Goal: Information Seeking & Learning: Learn about a topic

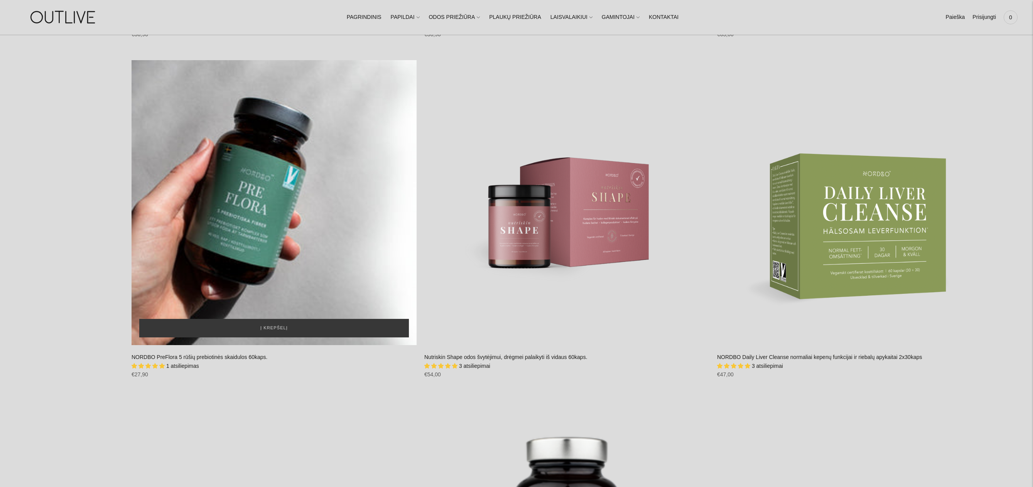
scroll to position [1504, 0]
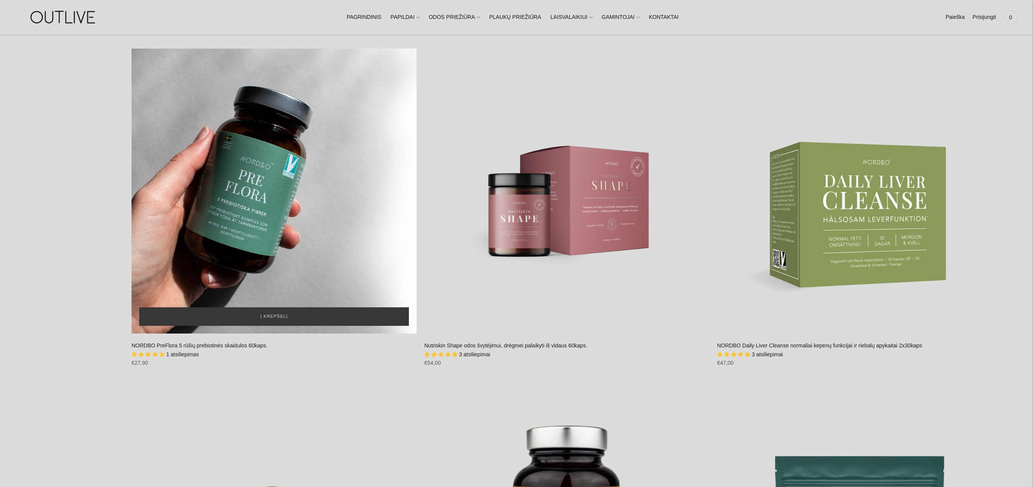
click at [215, 192] on div "NORDBO PreFlora 5 rūšių prebiotinės skaidulos 60kaps.\a" at bounding box center [273, 191] width 285 height 285
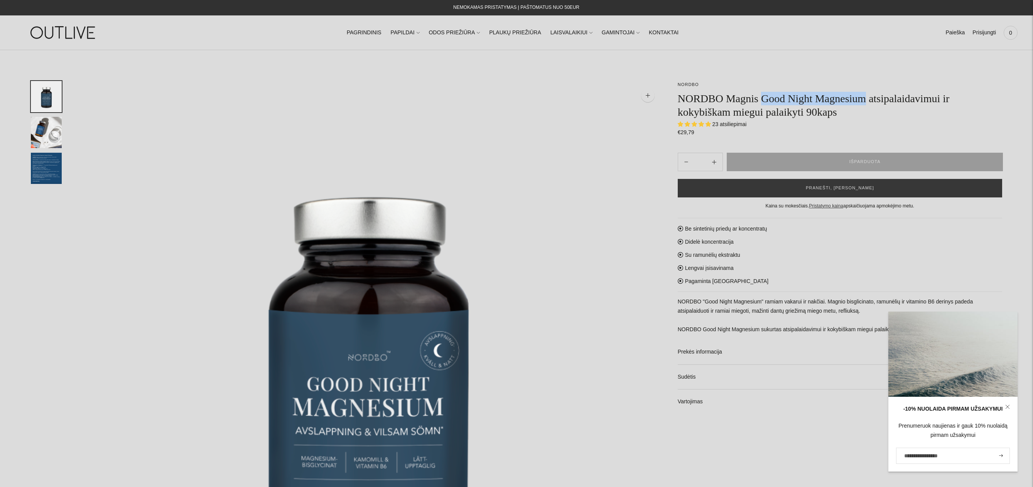
drag, startPoint x: 760, startPoint y: 100, endPoint x: 863, endPoint y: 100, distance: 102.2
click at [863, 100] on h1 "NORDBO Magnis Good Night Magnesium atsipalaidavimui ir kokybiškam miegui palaik…" at bounding box center [839, 105] width 324 height 27
copy h1 "Good Night Magnesium"
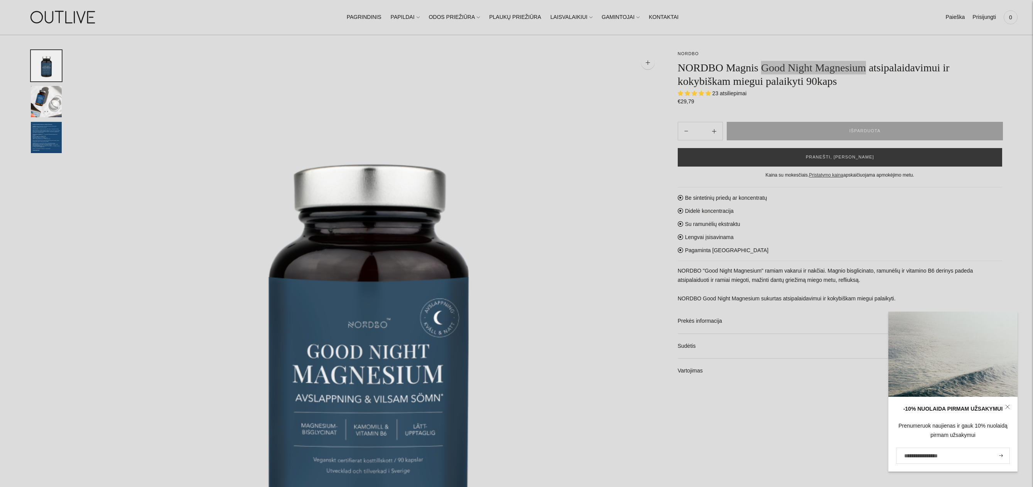
scroll to position [116, 0]
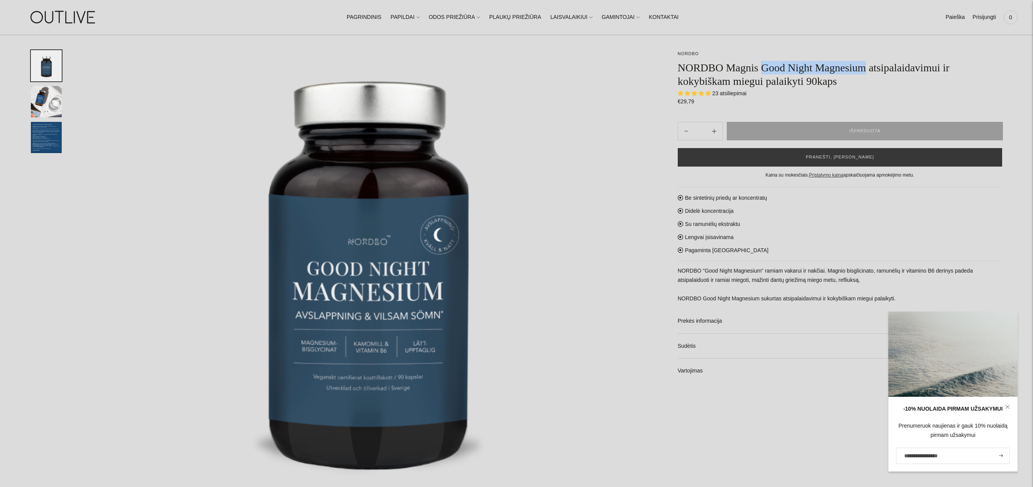
click at [1007, 406] on icon at bounding box center [1006, 406] width 3 height 3
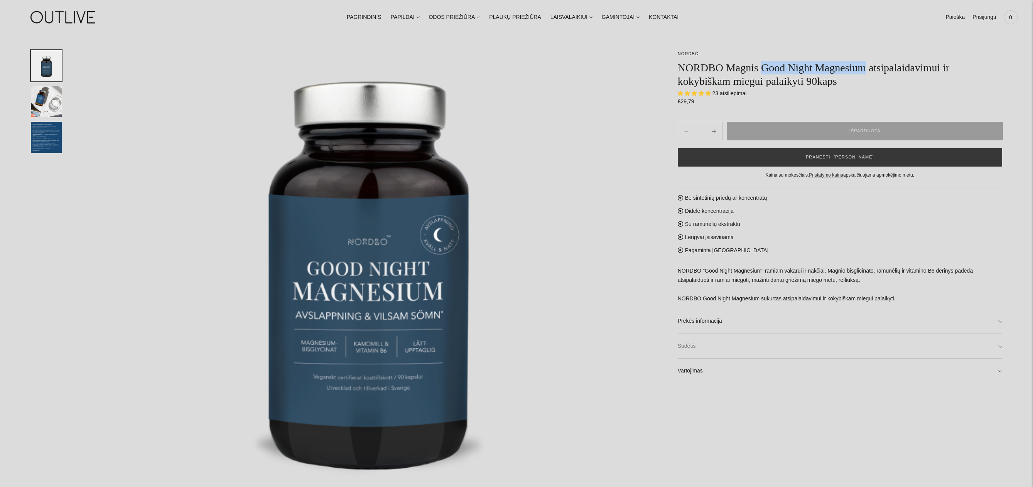
click at [686, 343] on link "Sudėtis" at bounding box center [839, 346] width 324 height 25
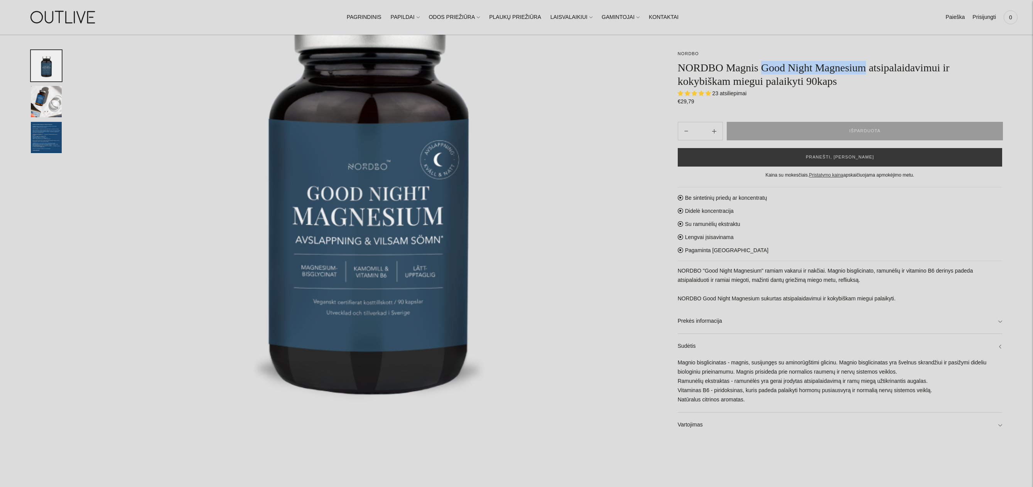
scroll to position [193, 0]
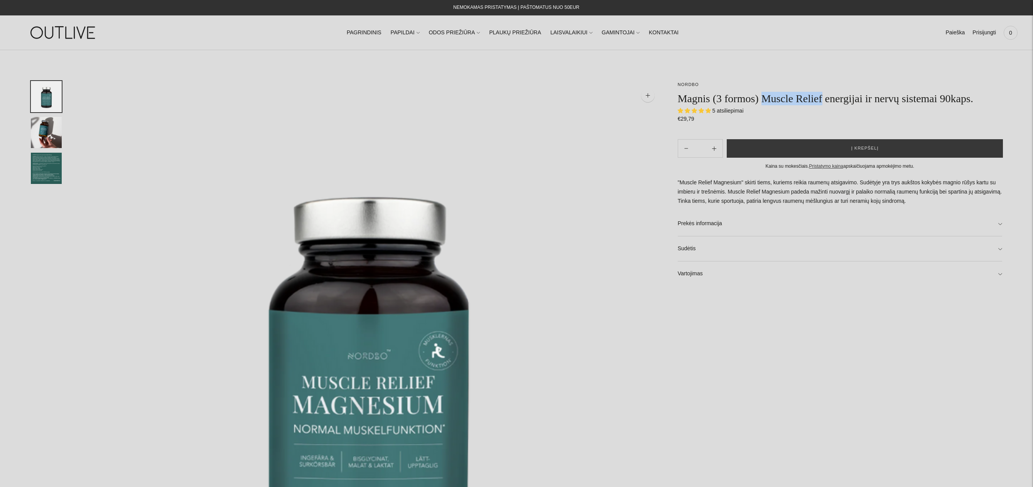
drag, startPoint x: 763, startPoint y: 100, endPoint x: 823, endPoint y: 99, distance: 59.4
click at [823, 99] on h1 "Magnis (3 formos) Muscle Relief energijai ir nervų sistemai 90kaps." at bounding box center [839, 98] width 324 height 13
drag, startPoint x: 678, startPoint y: 99, endPoint x: 822, endPoint y: 100, distance: 143.4
click at [822, 100] on h1 "Magnis (3 formos) Muscle Relief energijai ir nervų sistemai 90kaps." at bounding box center [839, 98] width 324 height 13
copy h1 "Magnis (3 formos) Muscle Relief"
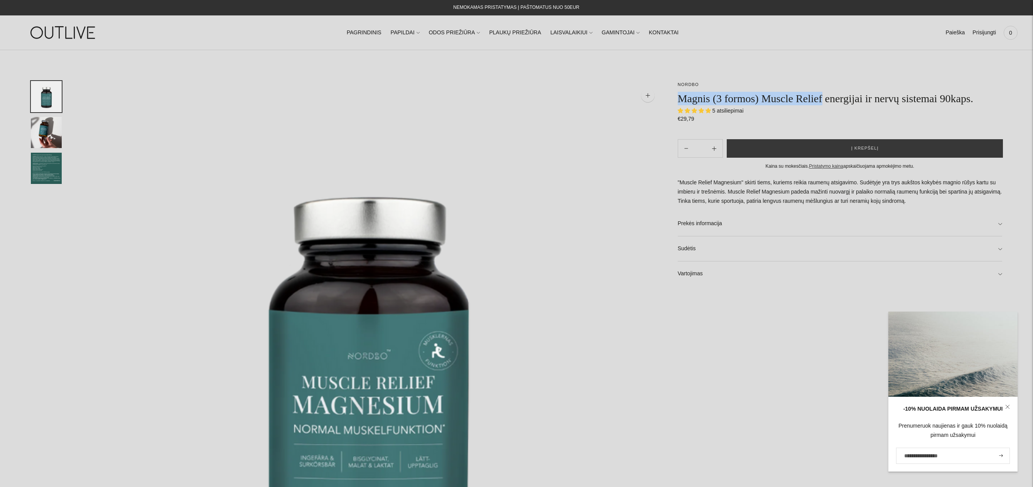
copy h1 "Magnis (3 formos) Muscle Relief"
click at [685, 248] on link "Sudėtis" at bounding box center [839, 248] width 324 height 25
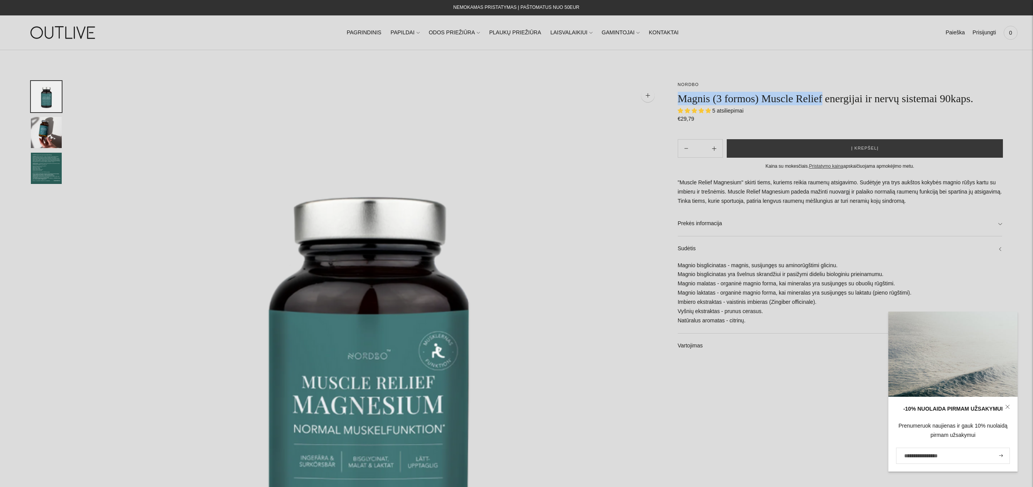
click at [1005, 408] on icon at bounding box center [1007, 406] width 5 height 5
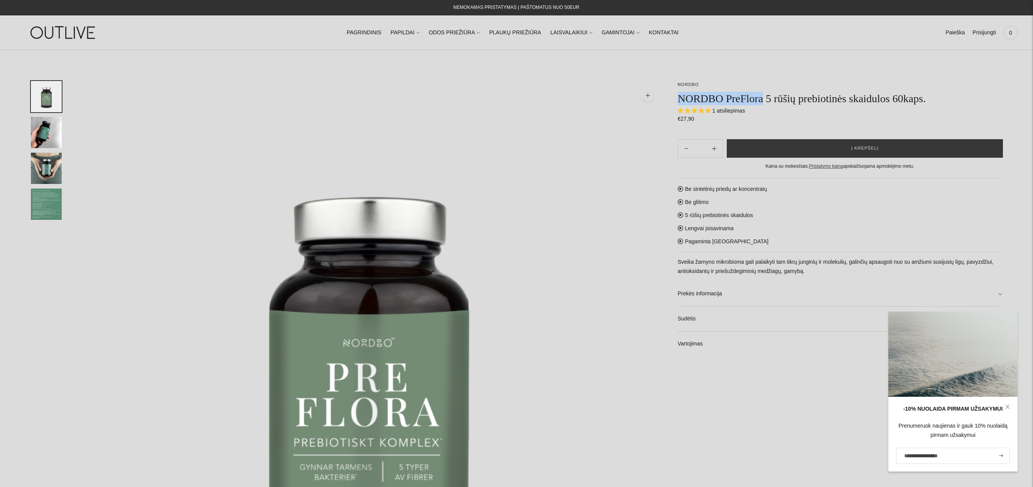
drag, startPoint x: 679, startPoint y: 103, endPoint x: 761, endPoint y: 102, distance: 81.4
click at [761, 102] on h1 "NORDBO PreFlora 5 rūšių prebiotinės skaidulos 60kaps." at bounding box center [839, 98] width 324 height 13
copy h1 "NORDBO PreFlora"
click at [702, 295] on link "Prekės informacija" at bounding box center [839, 293] width 324 height 25
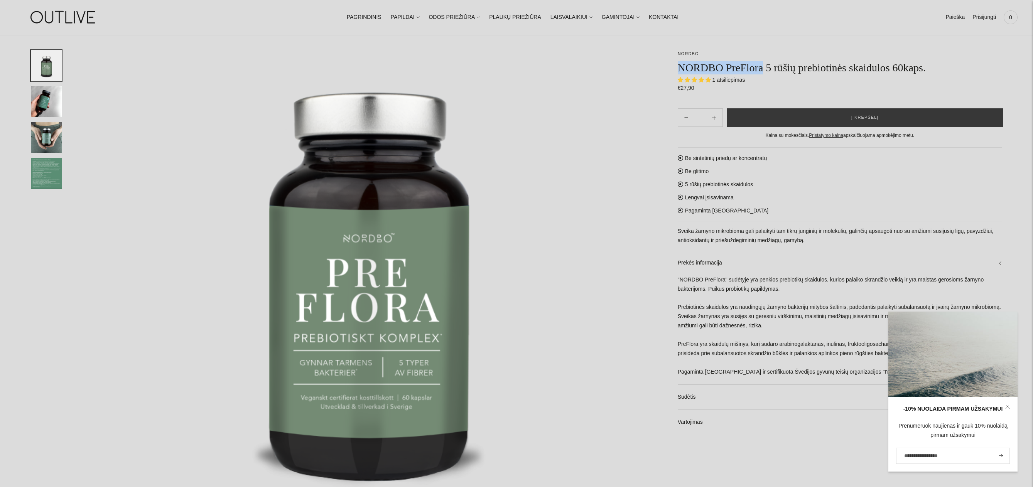
scroll to position [116, 0]
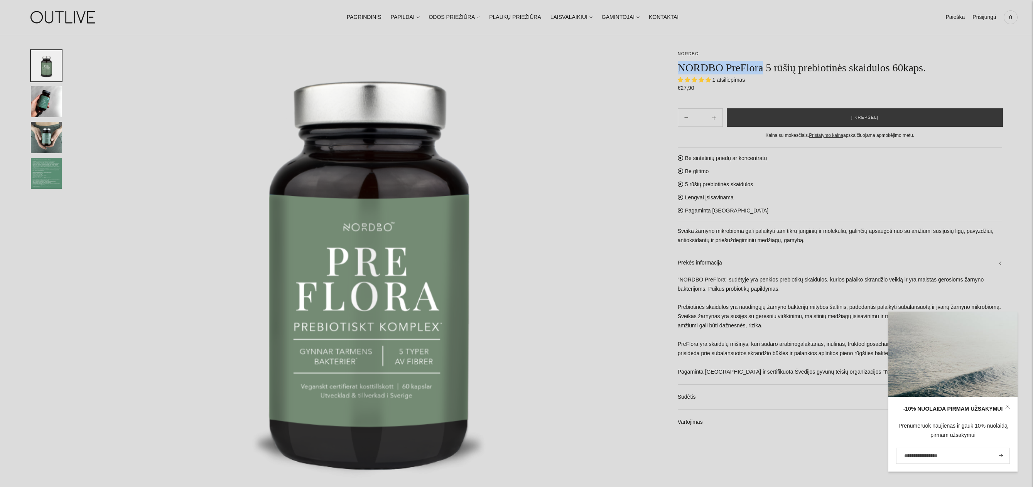
click at [1008, 408] on icon at bounding box center [1007, 406] width 5 height 5
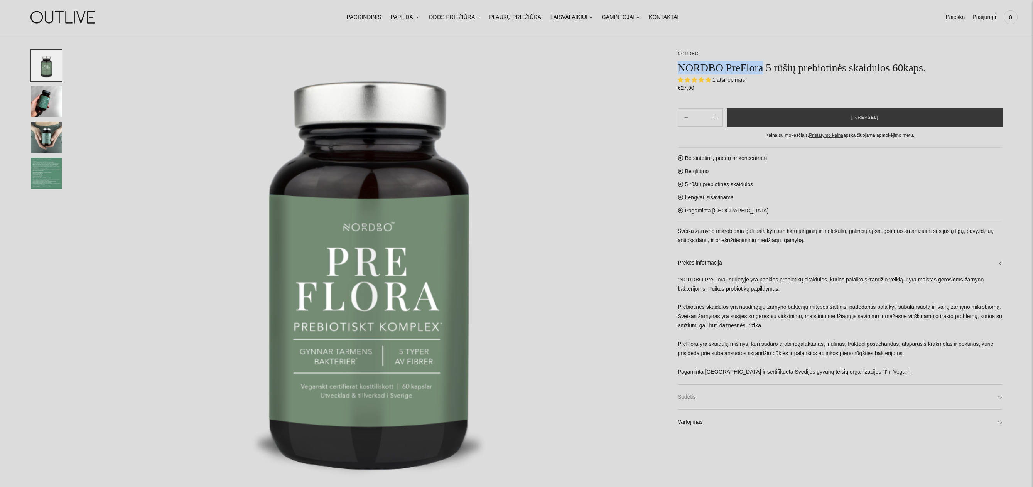
click at [690, 395] on link "Sudėtis" at bounding box center [839, 397] width 324 height 25
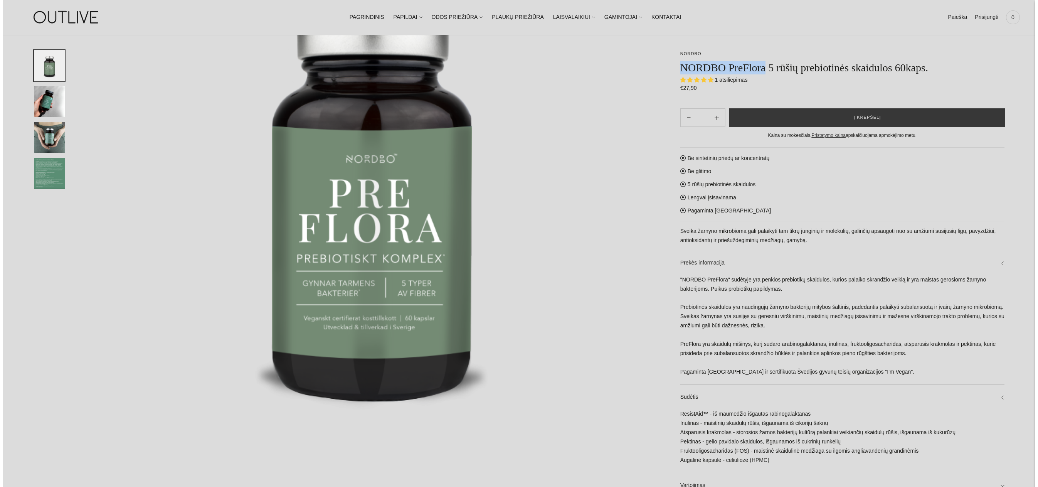
scroll to position [231, 0]
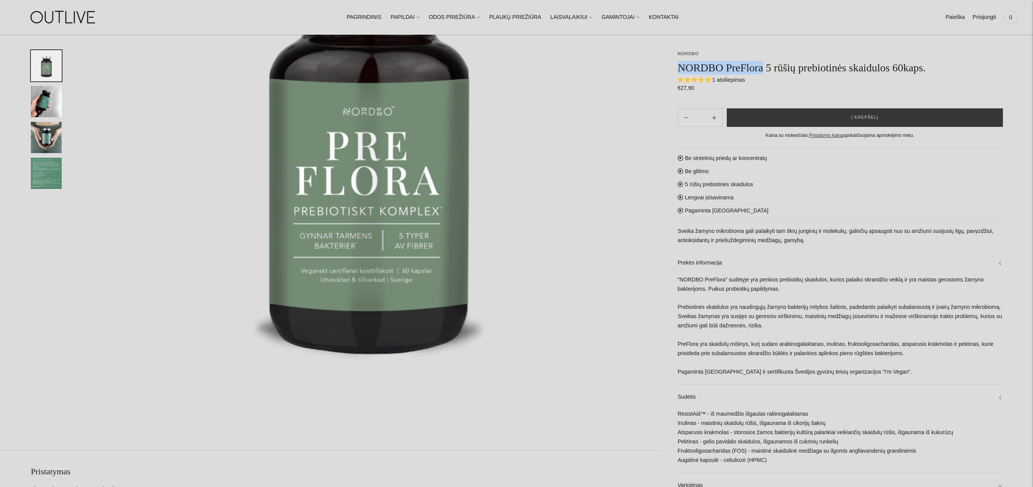
click at [566, 181] on img at bounding box center [369, 142] width 585 height 585
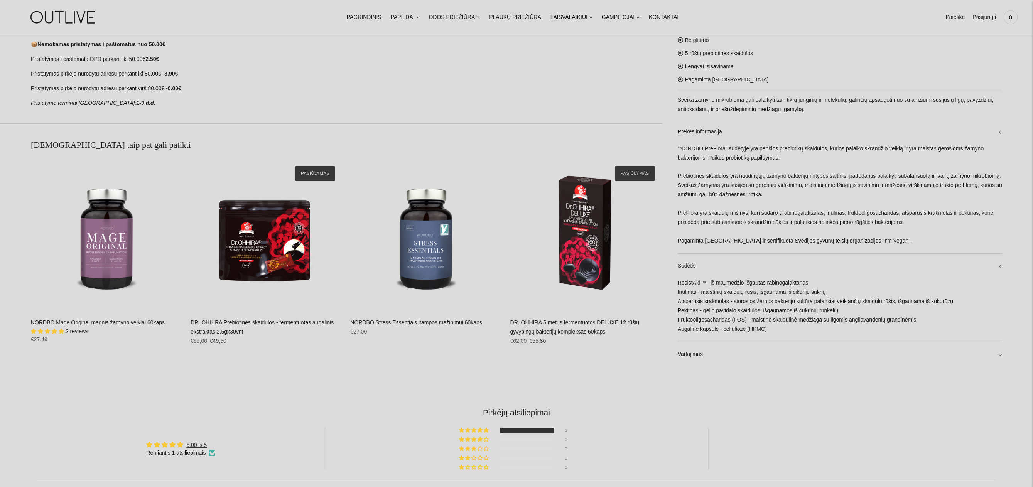
scroll to position [680, 0]
